Goal: Find specific page/section: Find specific page/section

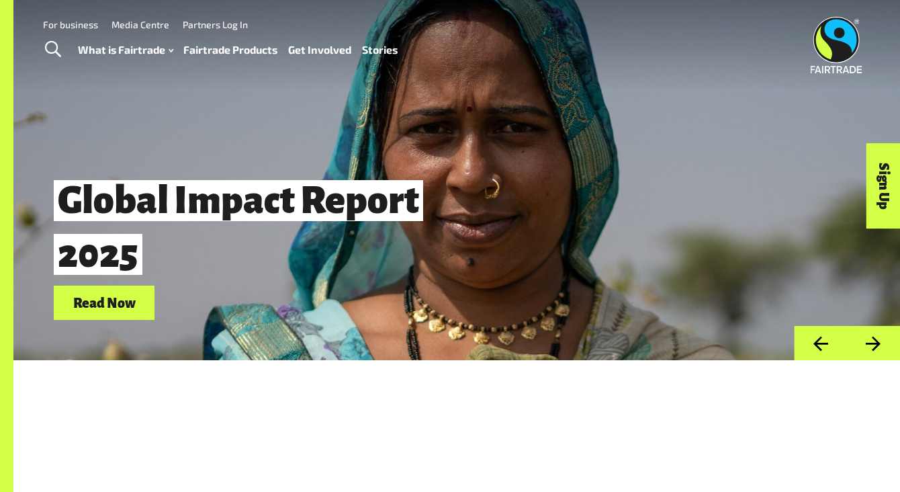
click at [260, 47] on link "Fairtrade Products" at bounding box center [230, 49] width 94 height 19
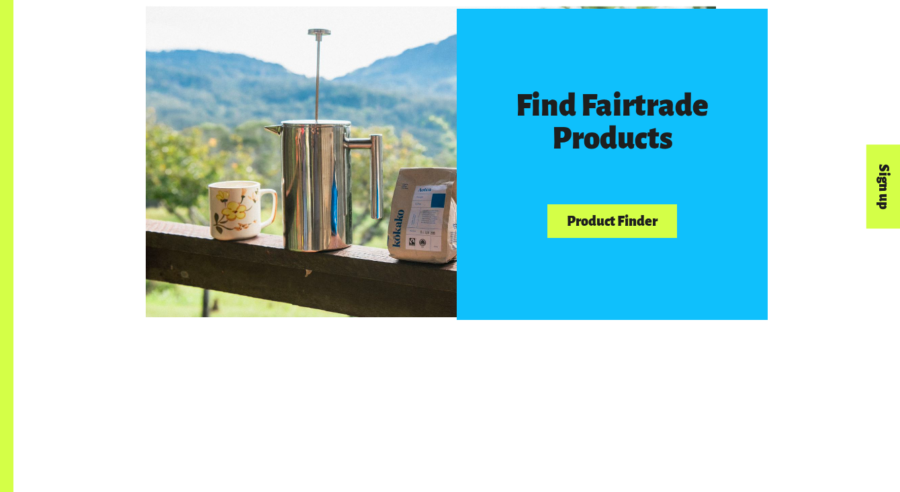
scroll to position [743, 0]
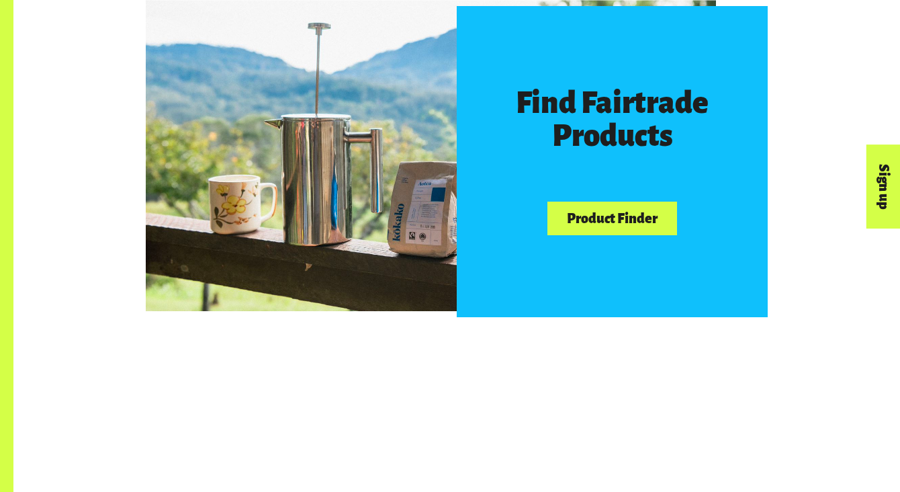
click at [629, 220] on link "Product Finder" at bounding box center [611, 218] width 129 height 34
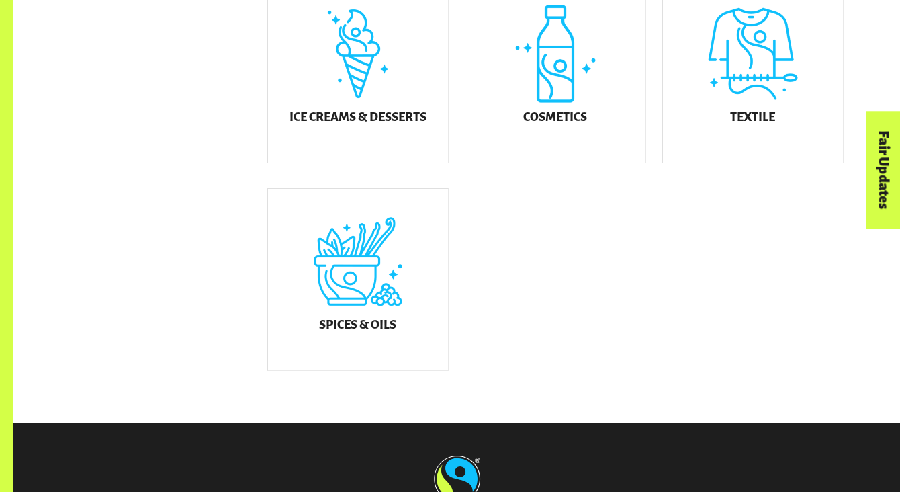
scroll to position [837, 0]
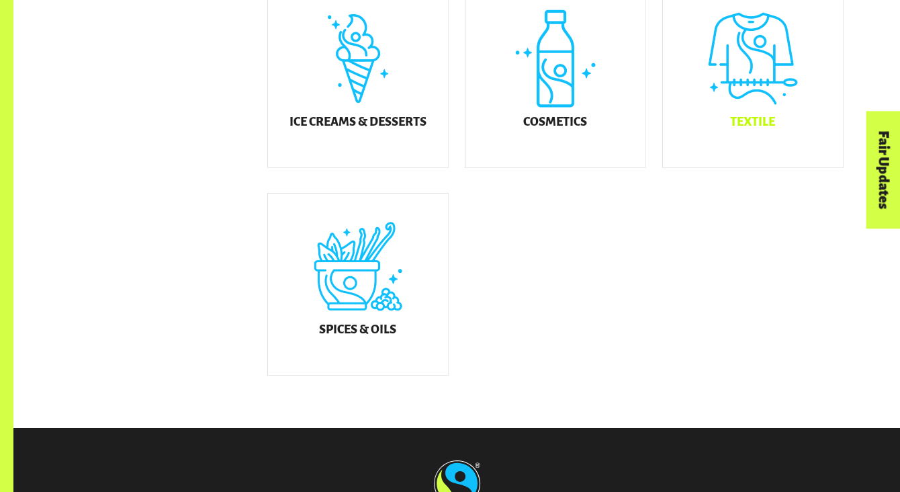
click at [760, 103] on div "Textile" at bounding box center [753, 76] width 180 height 181
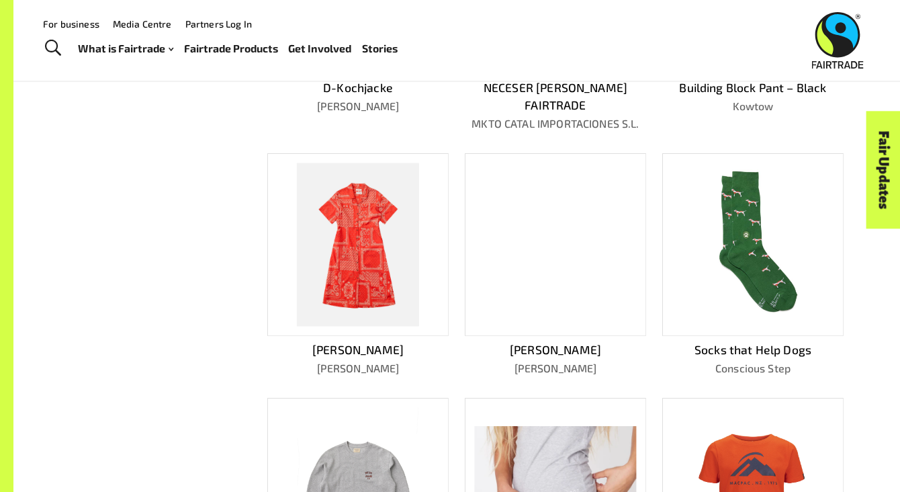
scroll to position [495, 0]
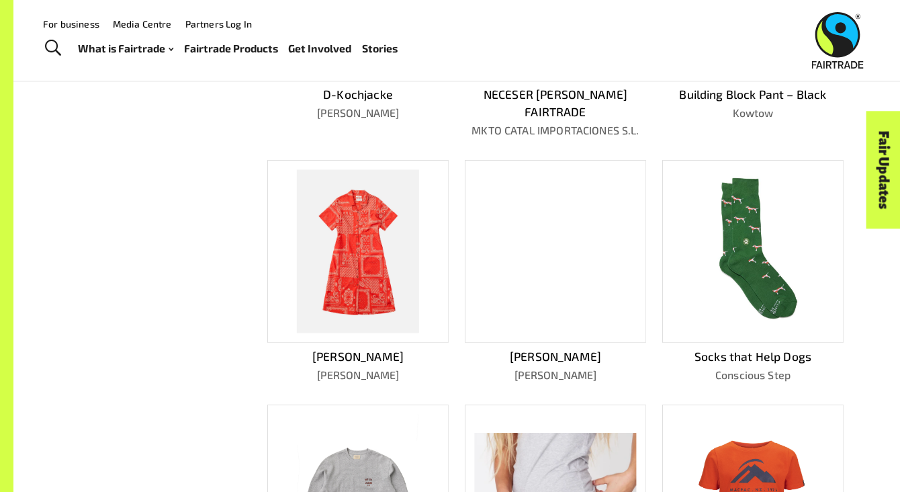
click at [567, 265] on div at bounding box center [555, 251] width 181 height 183
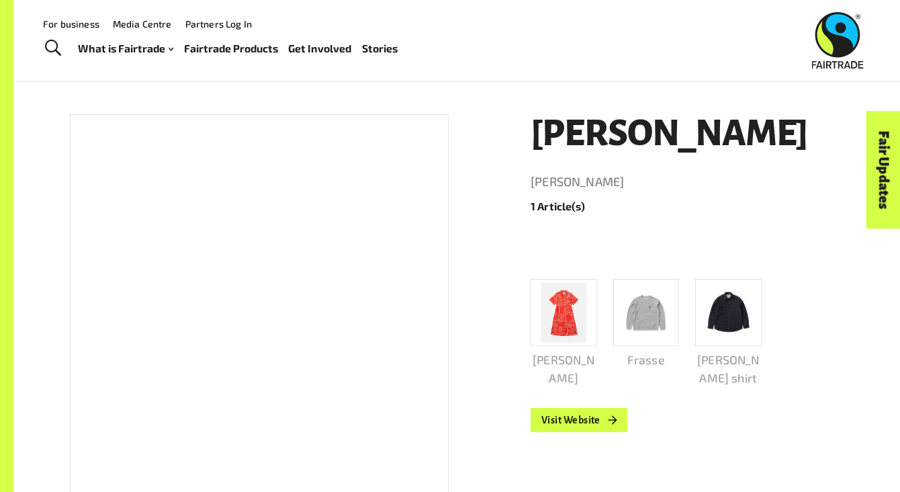
scroll to position [158, 0]
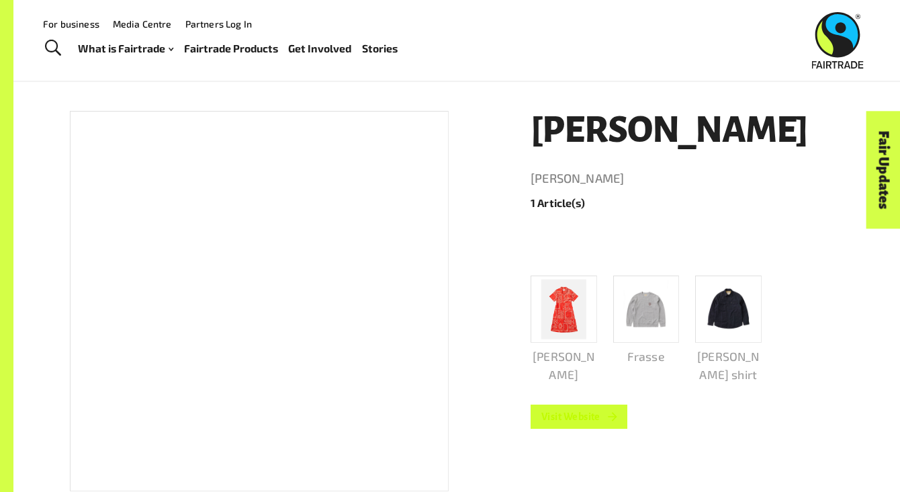
click at [584, 428] on link "Visit Website" at bounding box center [578, 416] width 97 height 24
